Goal: Find contact information: Find contact information

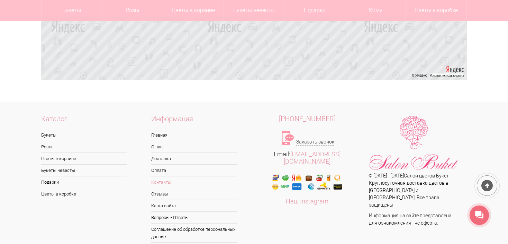
scroll to position [621, 0]
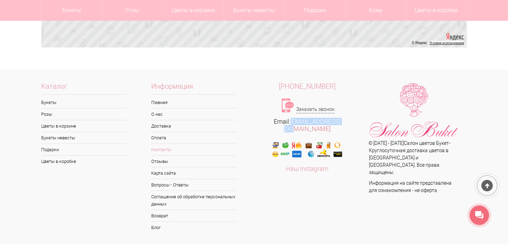
drag, startPoint x: 345, startPoint y: 122, endPoint x: 288, endPoint y: 123, distance: 57.5
click at [288, 123] on div "Email: [EMAIL_ADDRESS][DOMAIN_NAME]" at bounding box center [307, 125] width 107 height 15
copy link "[EMAIL_ADDRESS][DOMAIN_NAME]"
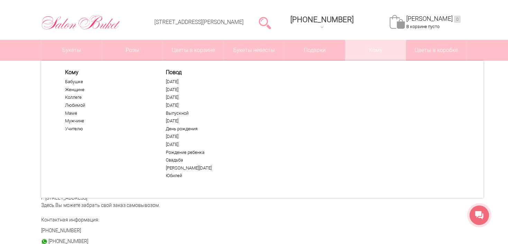
scroll to position [0, 0]
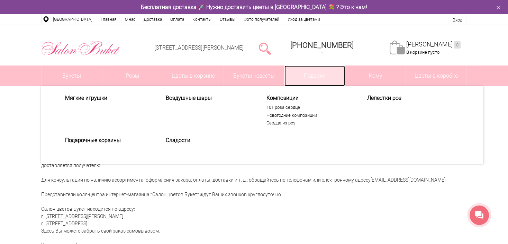
click at [311, 78] on link "Подарки" at bounding box center [315, 75] width 61 height 21
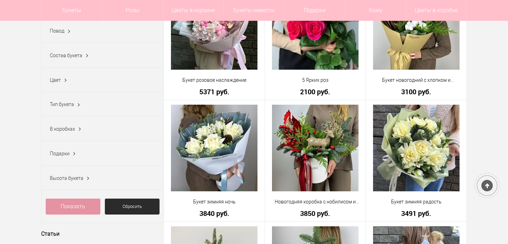
scroll to position [242, 0]
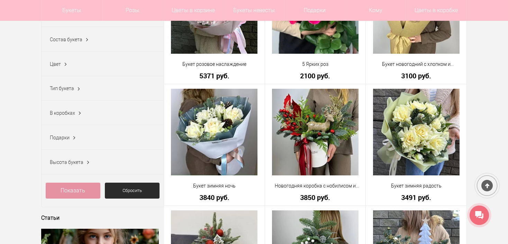
click at [71, 135] on ins at bounding box center [74, 137] width 7 height 9
